Goal: Information Seeking & Learning: Learn about a topic

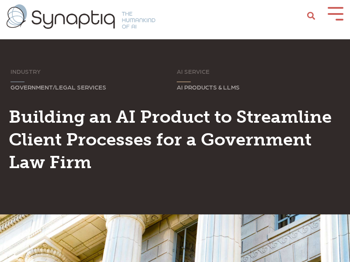
scroll to position [0, 4]
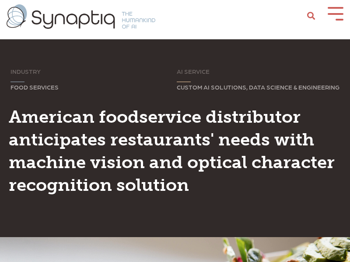
scroll to position [0, 4]
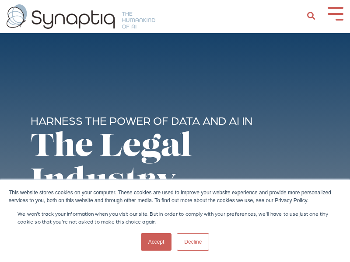
scroll to position [0, 4]
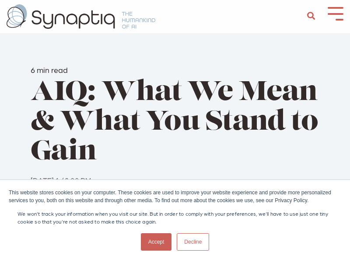
scroll to position [0, 4]
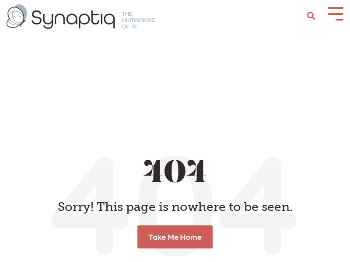
scroll to position [0, 4]
